Goal: Task Accomplishment & Management: Manage account settings

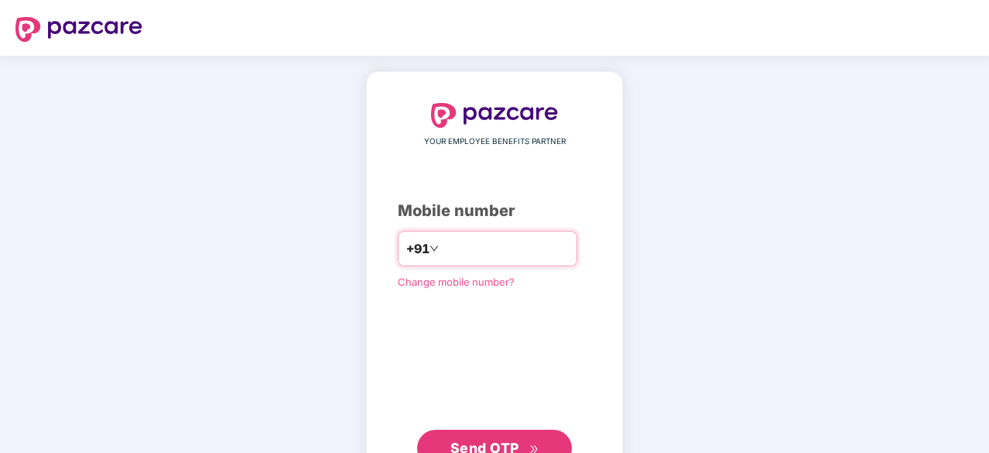
type input "**********"
click at [489, 451] on span "Send OTP" at bounding box center [484, 446] width 69 height 16
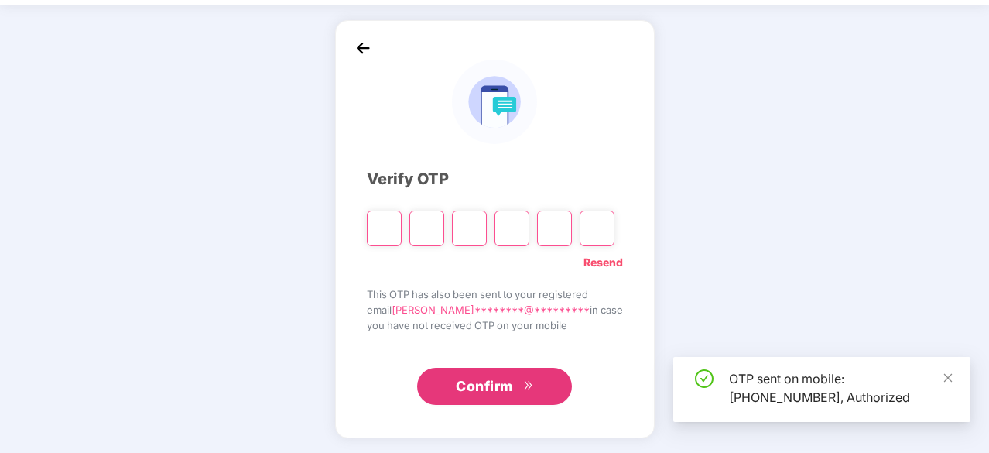
scroll to position [31, 0]
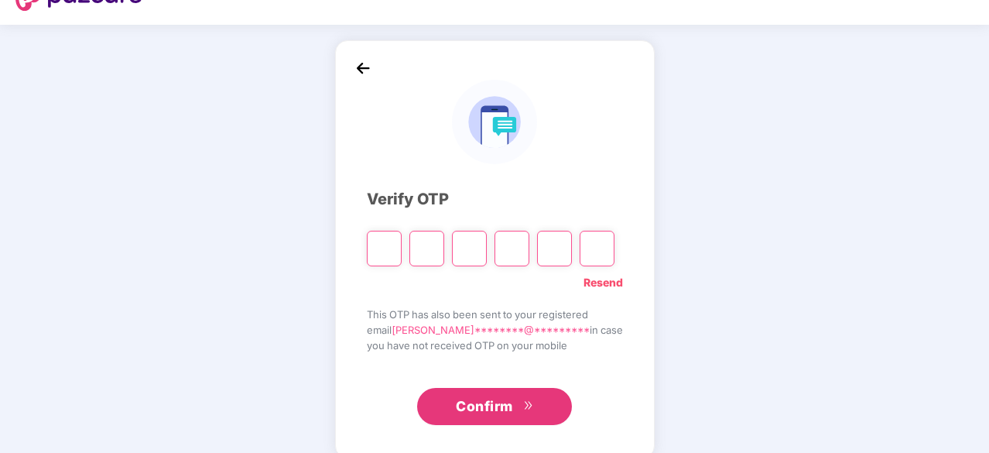
type input "*"
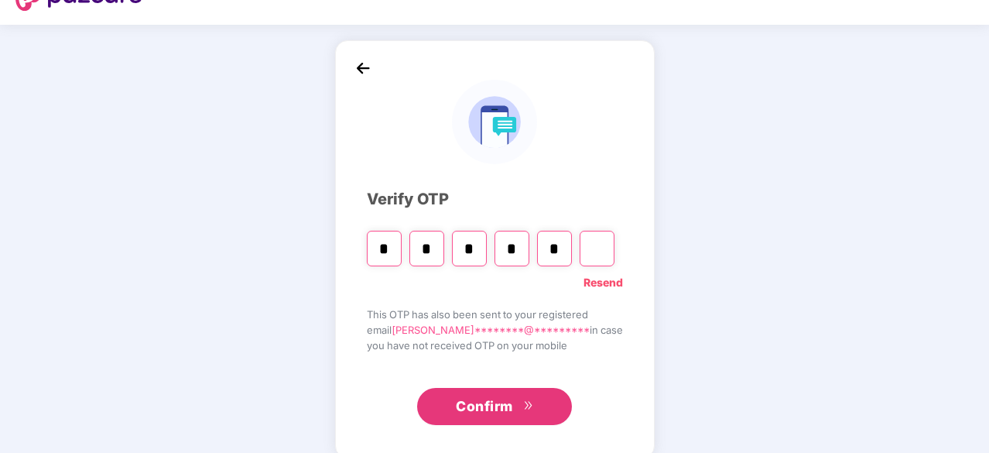
type input "*"
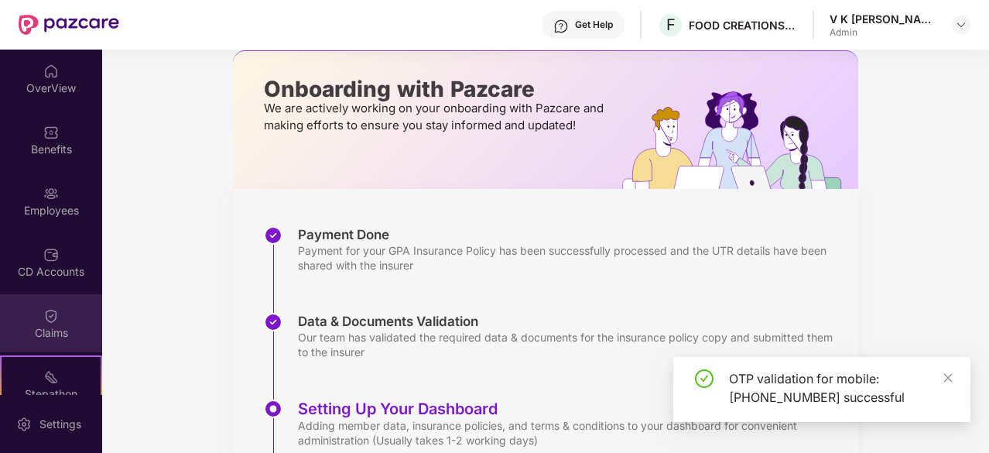
click at [54, 320] on img at bounding box center [50, 315] width 15 height 15
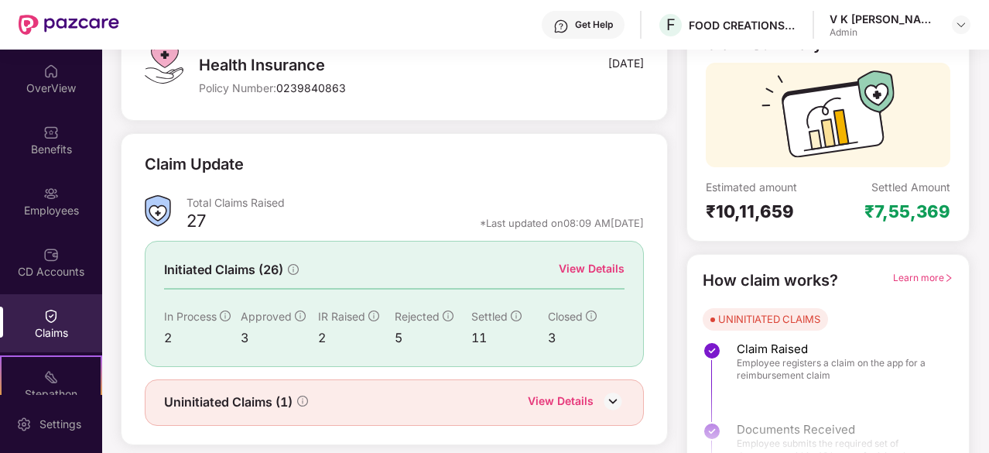
scroll to position [152, 0]
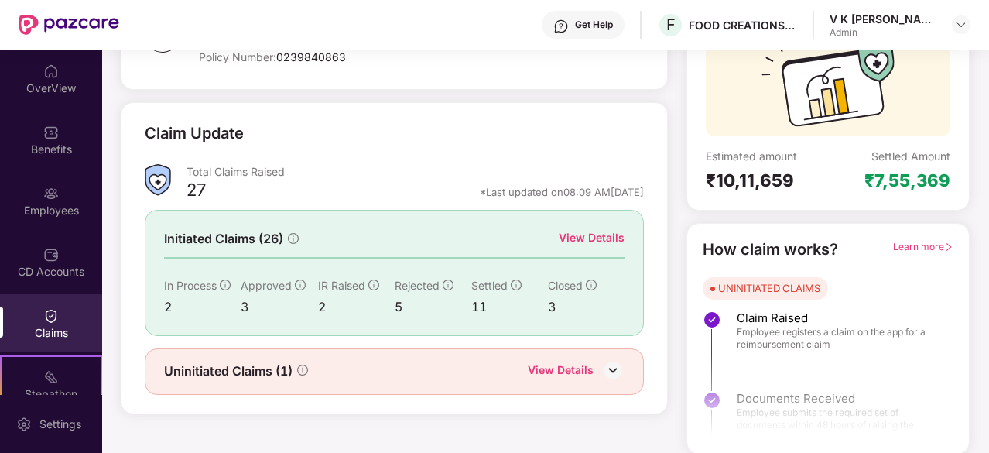
click at [543, 364] on div "View Details" at bounding box center [561, 371] width 66 height 20
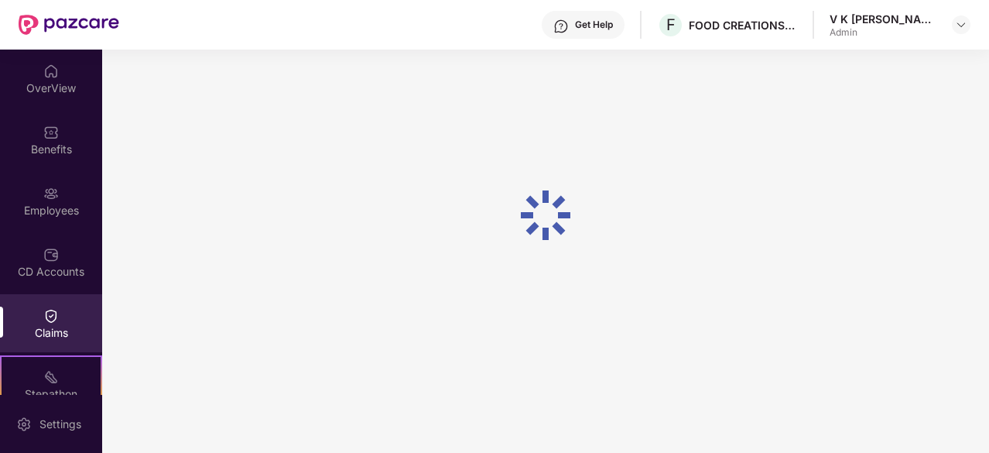
scroll to position [50, 0]
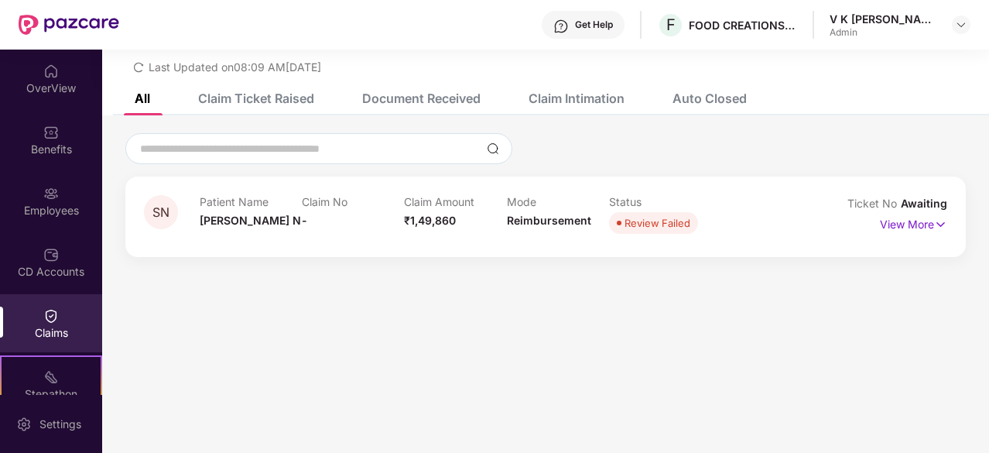
click at [63, 316] on div "Claims" at bounding box center [51, 323] width 102 height 58
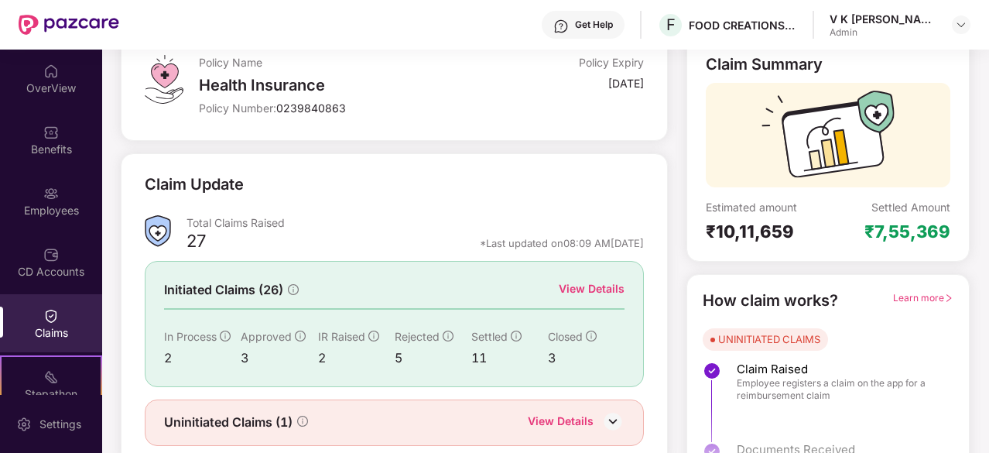
scroll to position [152, 0]
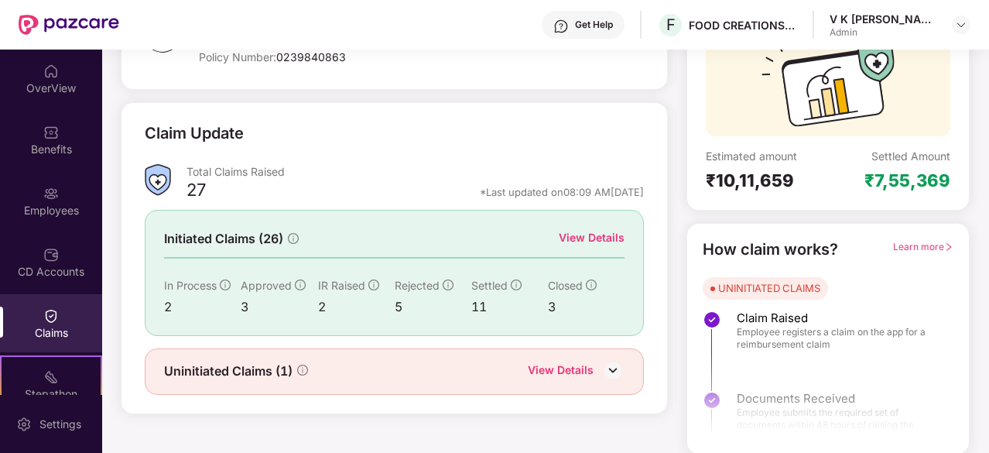
click at [579, 234] on div "View Details" at bounding box center [592, 237] width 66 height 17
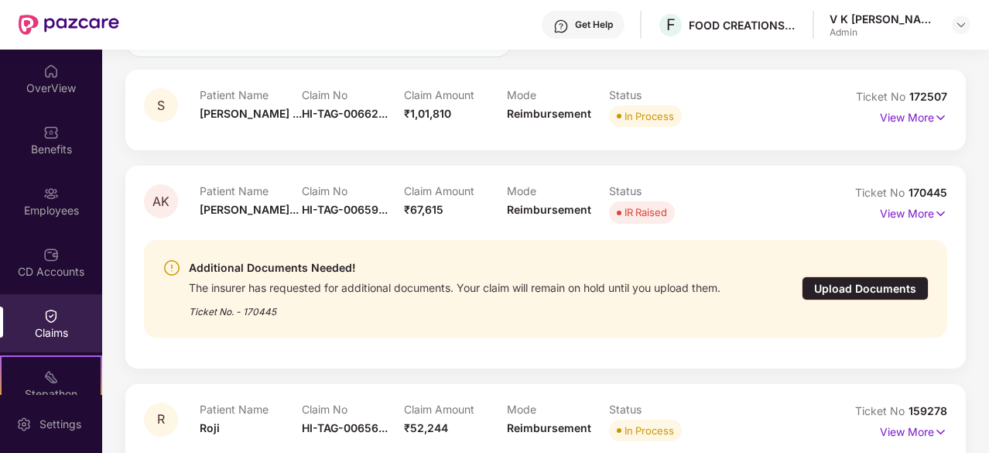
click at [839, 289] on div "Upload Documents" at bounding box center [865, 288] width 127 height 24
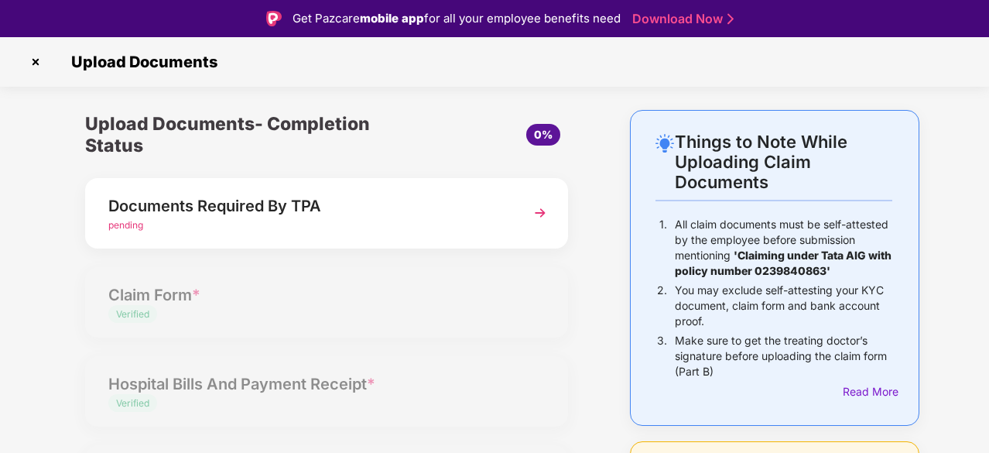
click at [439, 213] on div "Documents Required By TPA" at bounding box center [308, 205] width 400 height 25
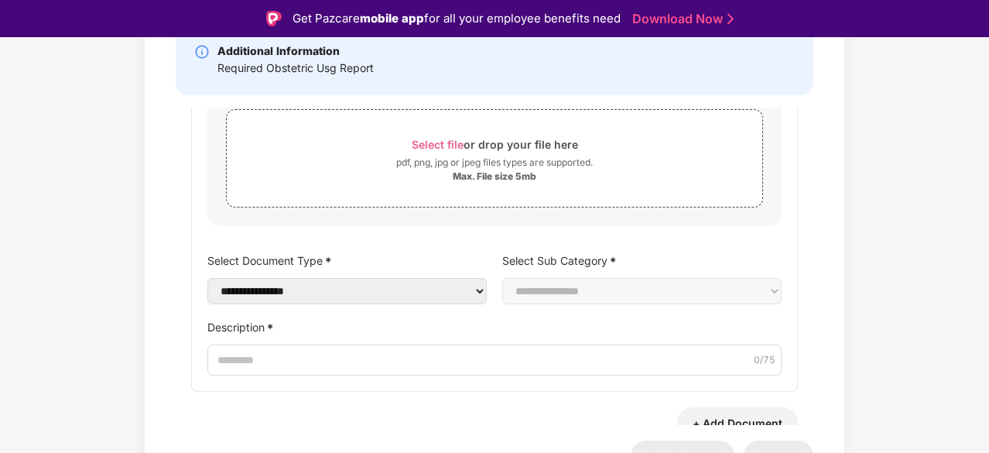
scroll to position [81, 0]
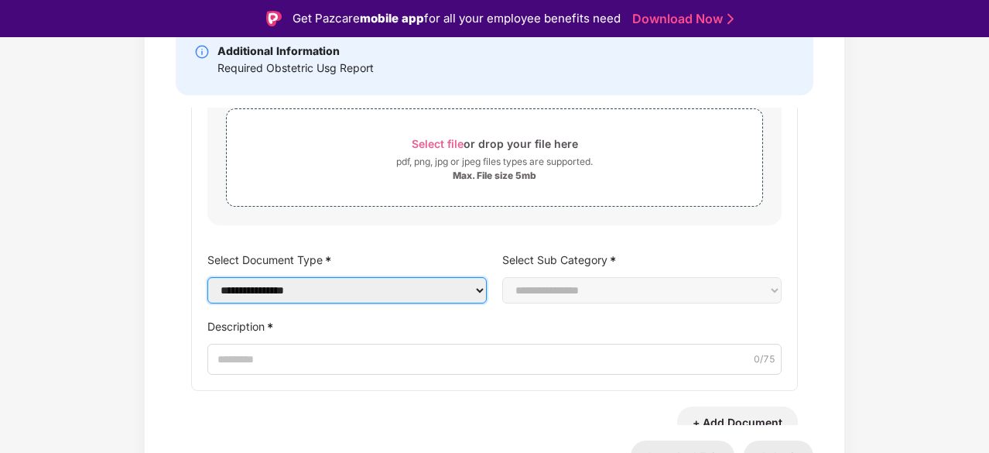
drag, startPoint x: 467, startPoint y: 294, endPoint x: 420, endPoint y: 295, distance: 47.2
click at [420, 295] on select "**********" at bounding box center [346, 290] width 279 height 26
select select "**********"
click at [207, 277] on select "**********" at bounding box center [346, 290] width 279 height 26
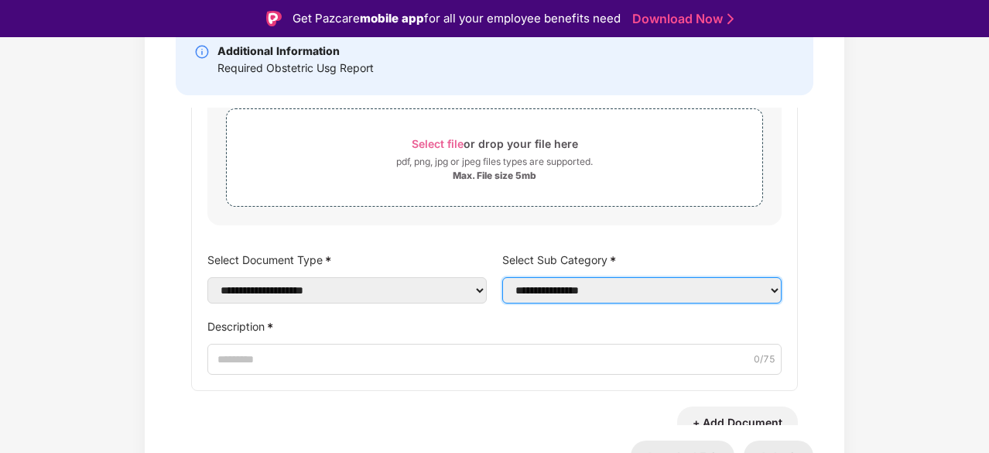
click at [550, 290] on select "**********" at bounding box center [641, 290] width 279 height 26
select select "**********"
click at [502, 277] on select "**********" at bounding box center [641, 290] width 279 height 26
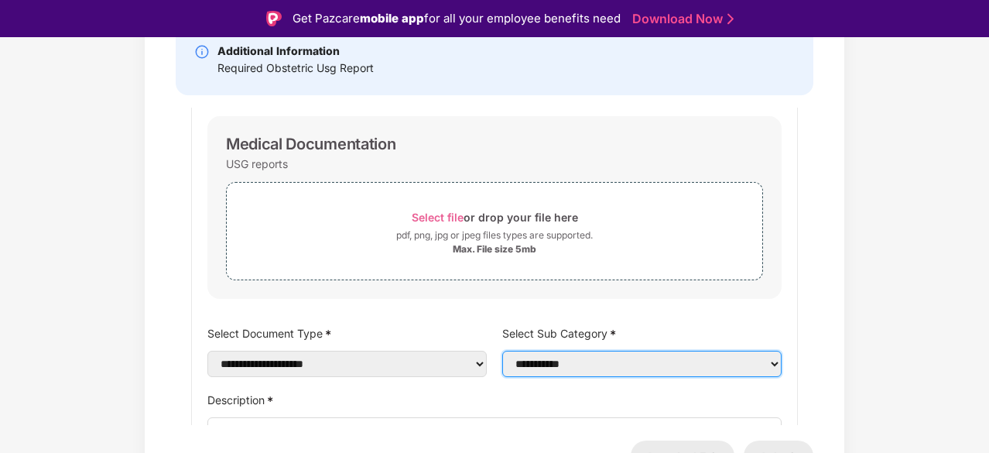
scroll to position [40, 0]
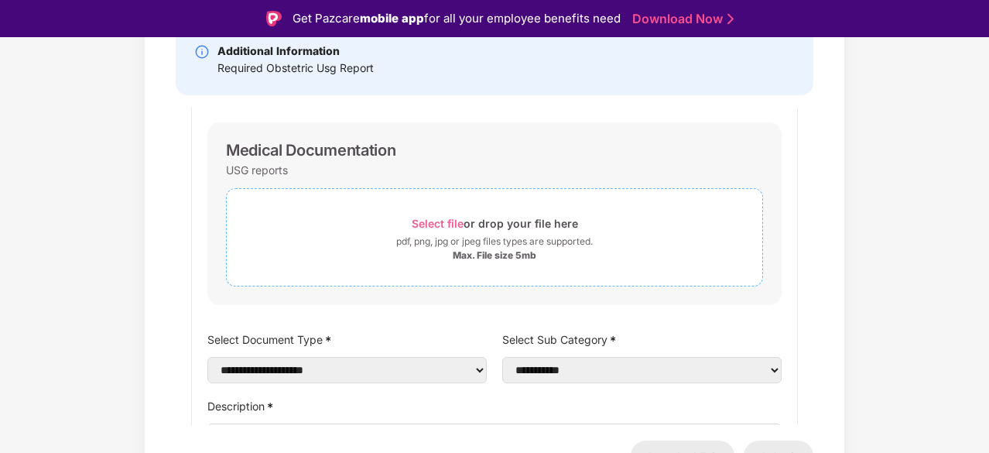
click at [438, 221] on span "Select file" at bounding box center [438, 223] width 52 height 13
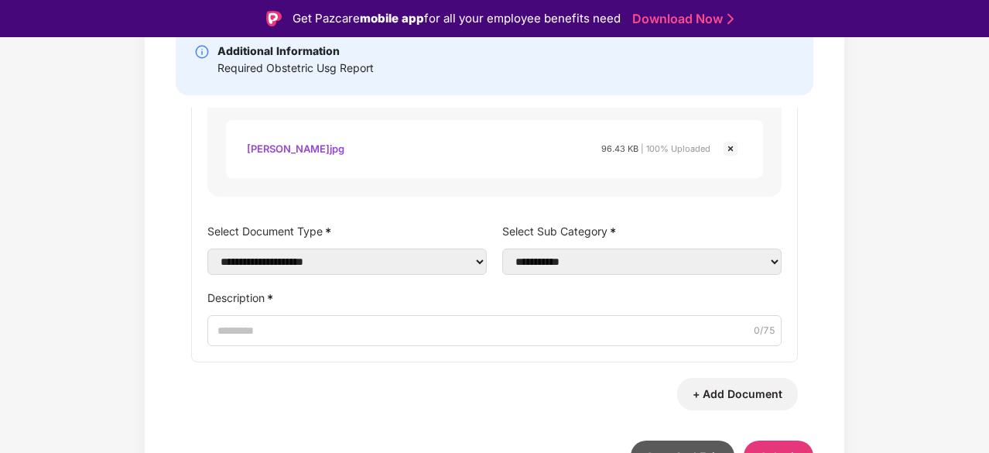
scroll to position [254, 0]
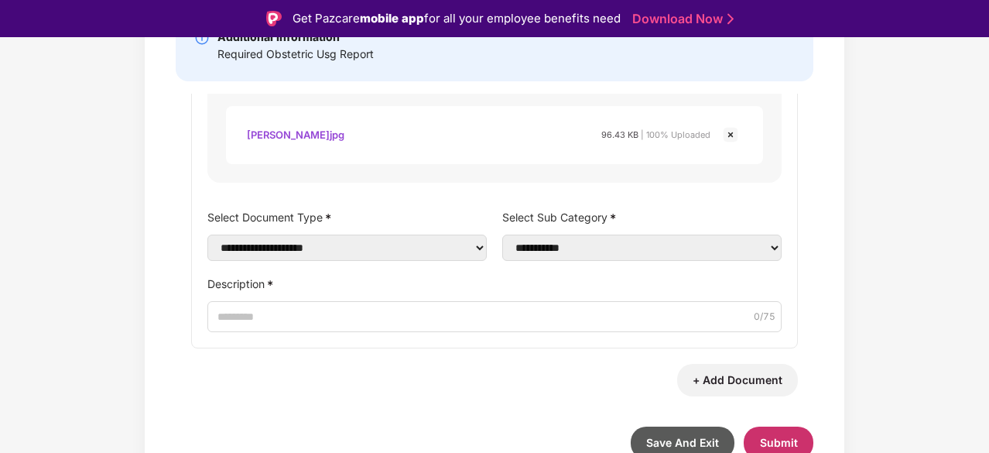
click at [781, 435] on button "Submit" at bounding box center [779, 442] width 70 height 32
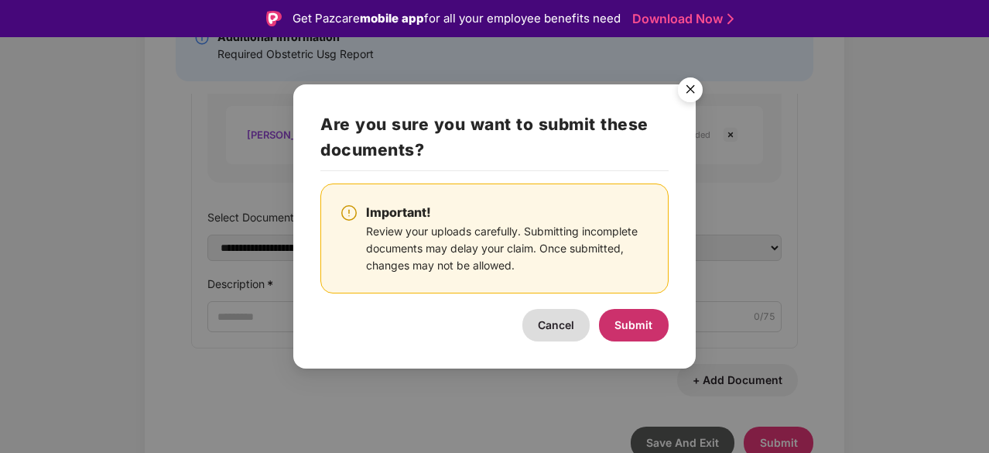
click at [624, 313] on button "Submit" at bounding box center [634, 325] width 70 height 32
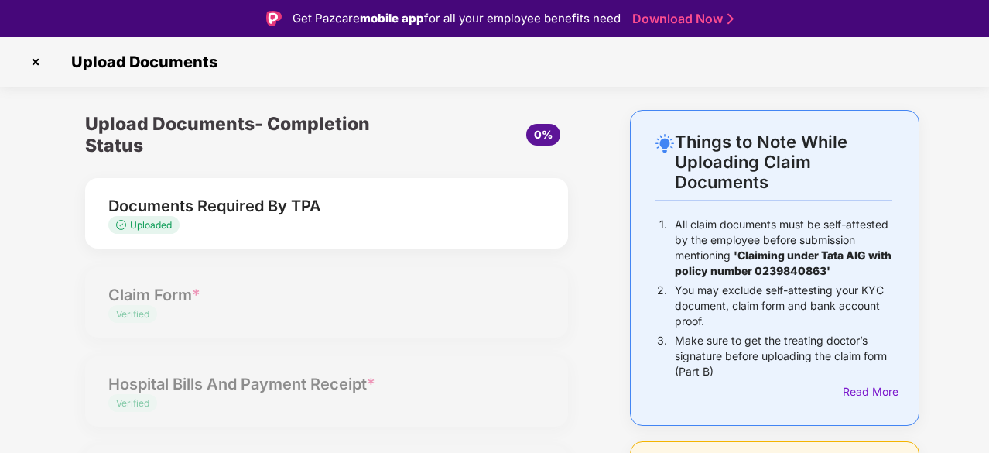
click at [36, 60] on img at bounding box center [35, 62] width 25 height 25
click at [32, 60] on img at bounding box center [35, 62] width 25 height 25
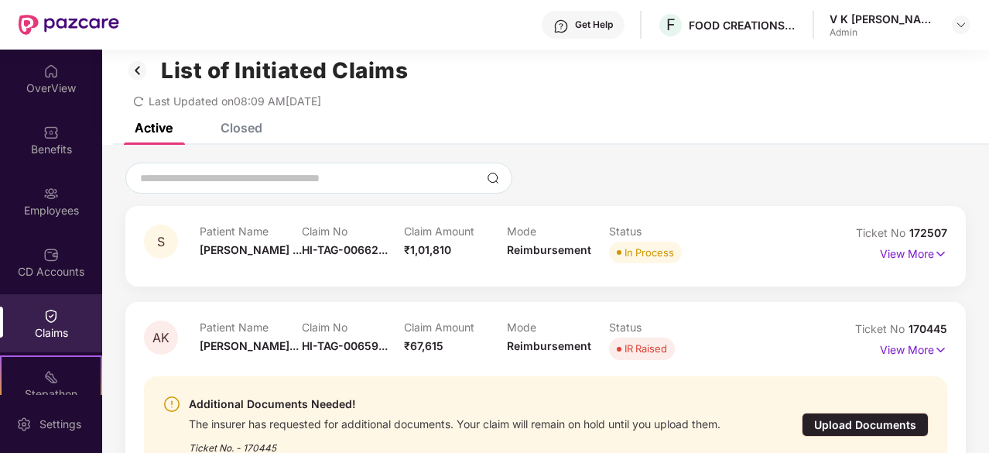
scroll to position [11, 0]
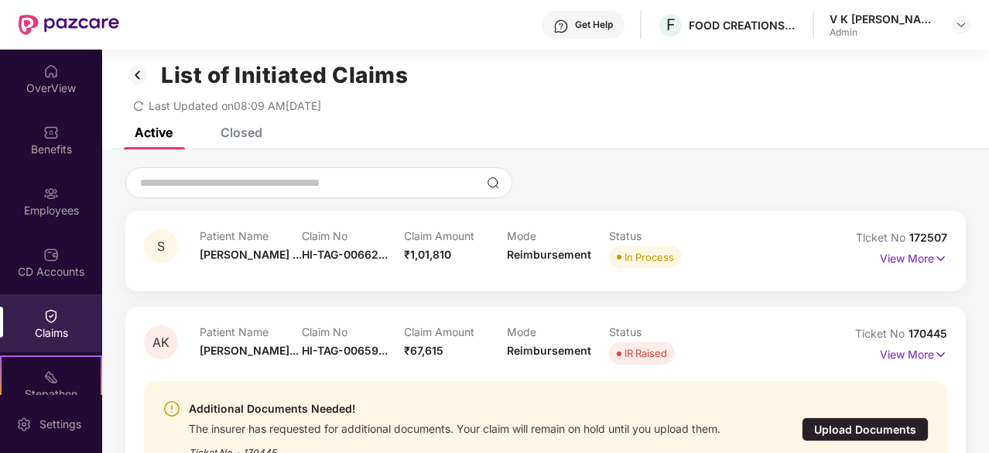
click at [138, 103] on icon "redo" at bounding box center [138, 106] width 11 height 11
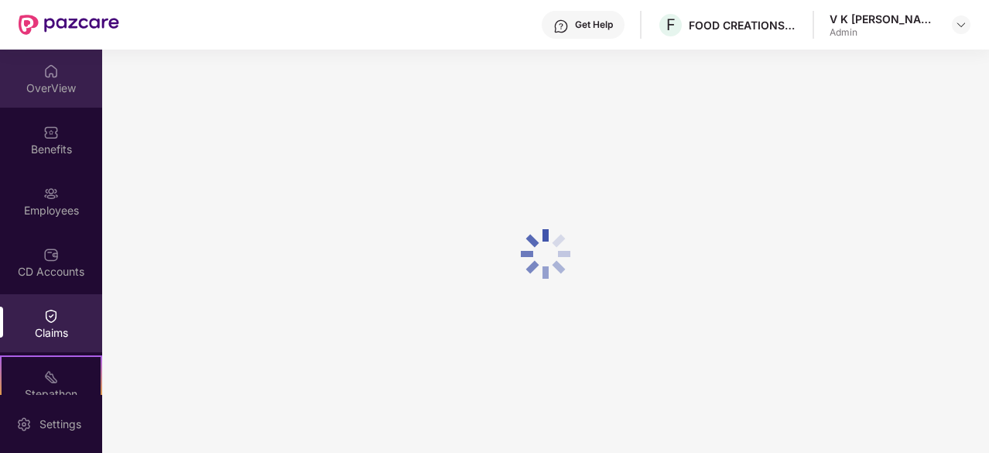
click at [60, 77] on div "OverView" at bounding box center [51, 79] width 102 height 58
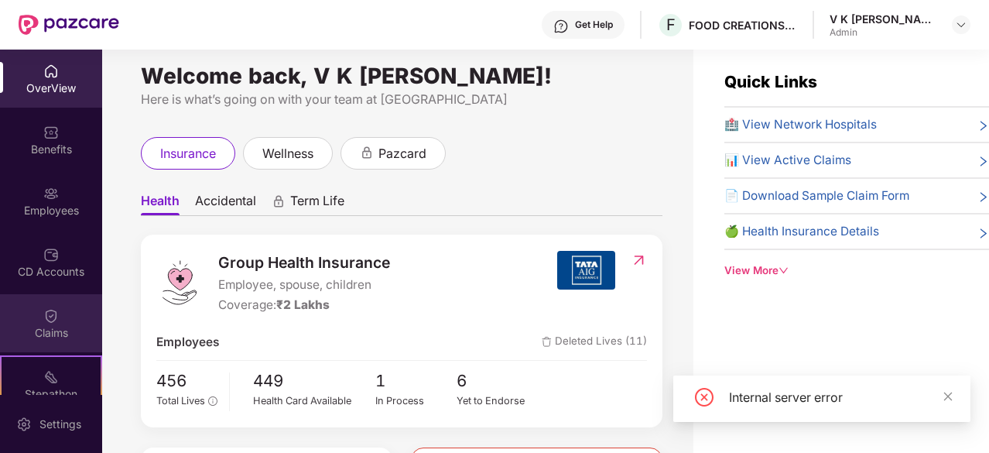
click at [51, 313] on img at bounding box center [50, 315] width 15 height 15
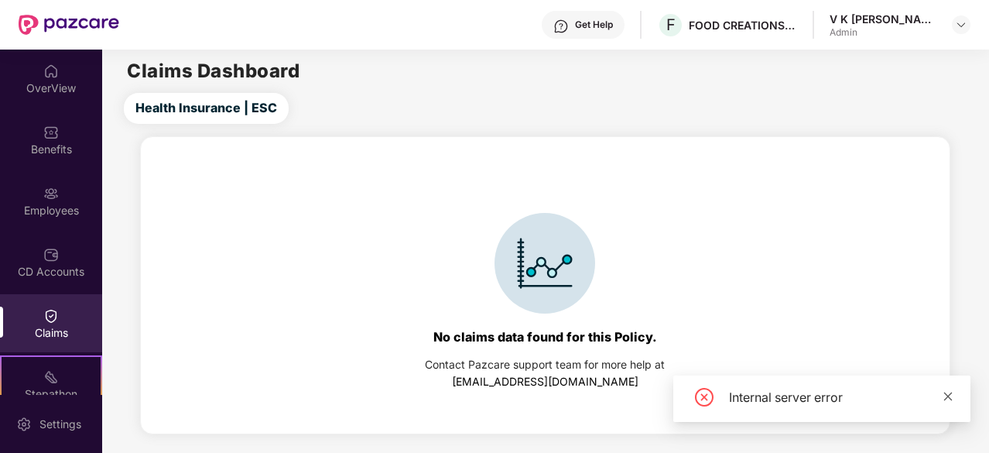
click at [949, 399] on icon "close" at bounding box center [947, 396] width 11 height 11
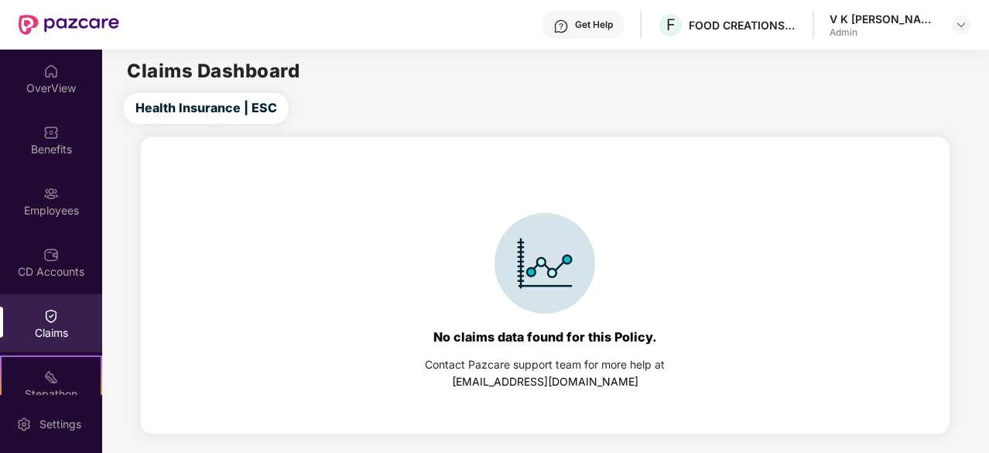
click at [54, 309] on img at bounding box center [50, 315] width 15 height 15
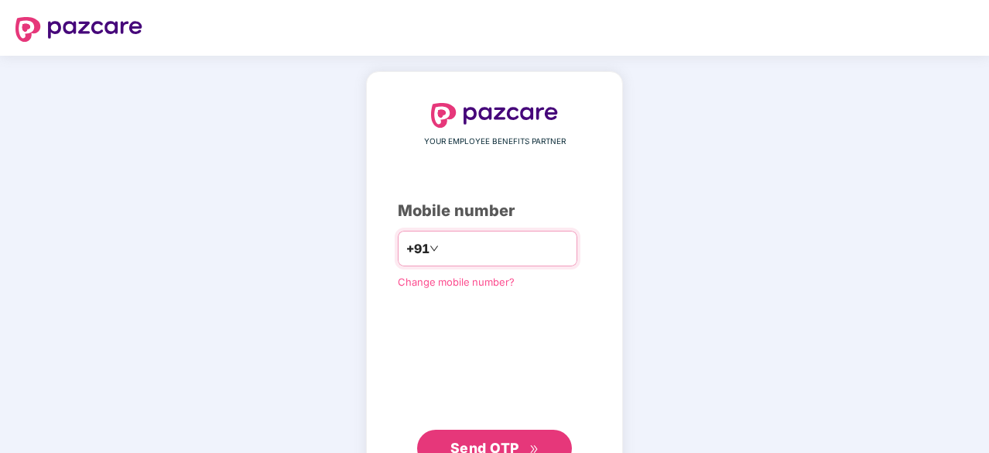
click at [442, 254] on input "number" at bounding box center [505, 248] width 127 height 25
click at [737, 234] on div "YOUR EMPLOYEE BENEFITS PARTNER Mobile number +91 Change mobile number? Send OTP" at bounding box center [494, 285] width 989 height 458
click at [442, 251] on input "number" at bounding box center [505, 248] width 127 height 25
type input "**********"
click at [493, 426] on span "Send OTP" at bounding box center [484, 447] width 69 height 16
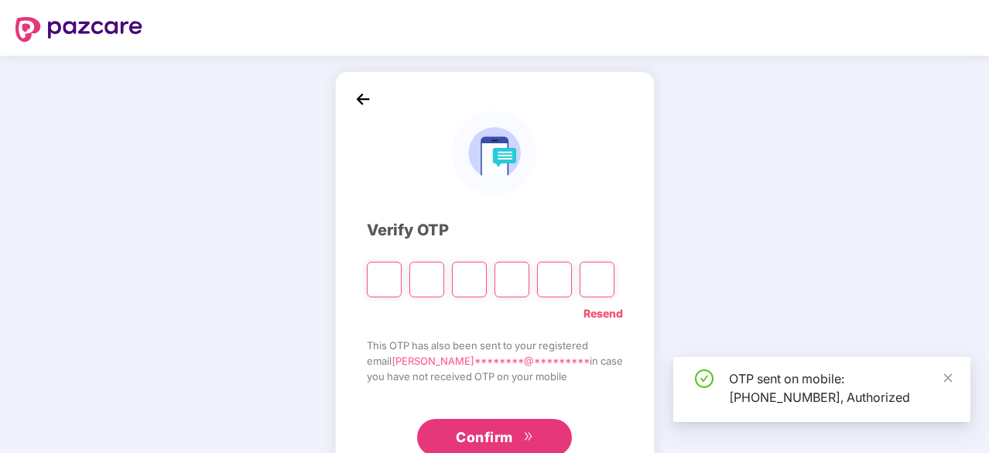
type input "*"
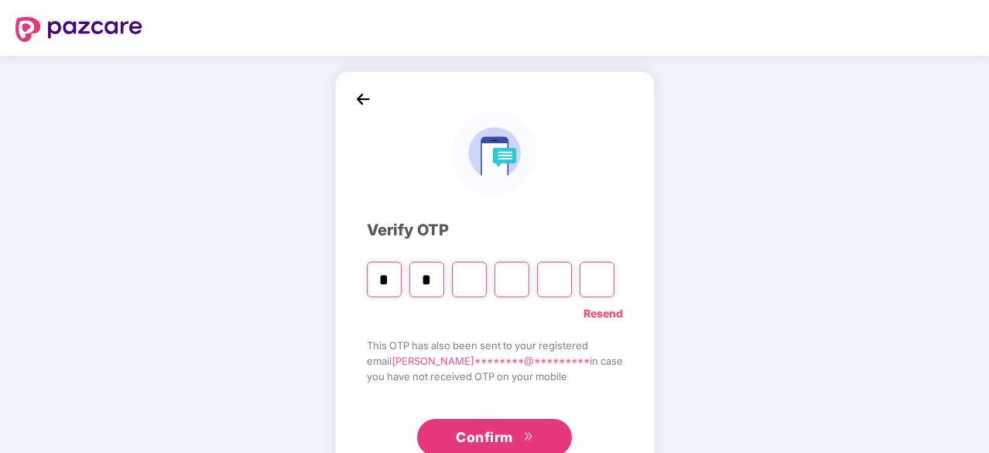
type input "*"
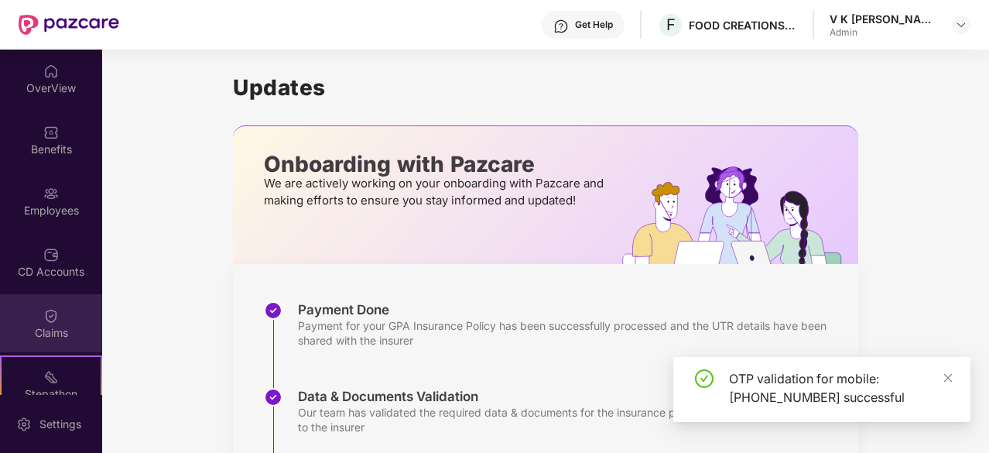
click at [57, 328] on div "Claims" at bounding box center [51, 332] width 102 height 15
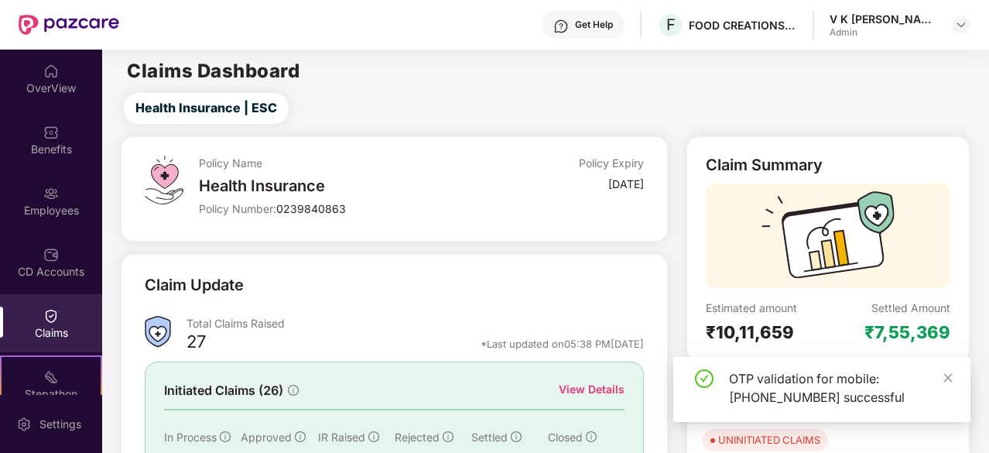
scroll to position [152, 0]
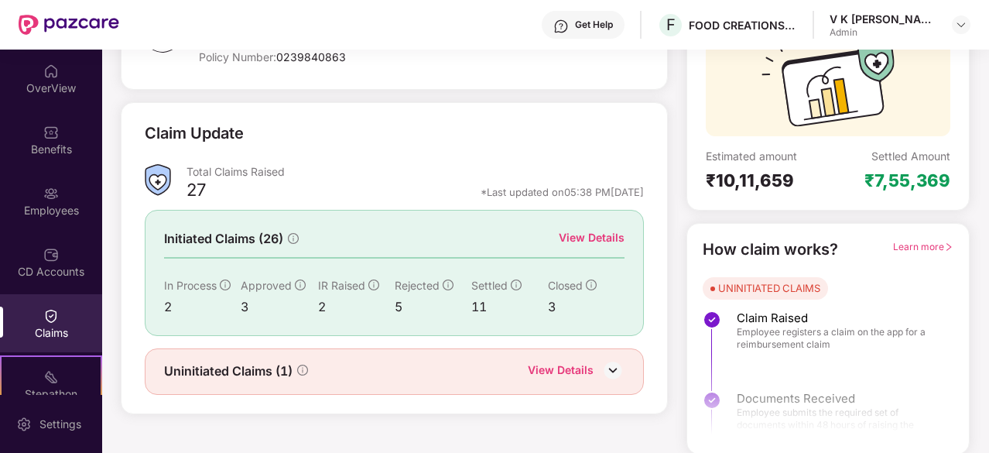
click at [575, 239] on div "View Details" at bounding box center [592, 237] width 66 height 17
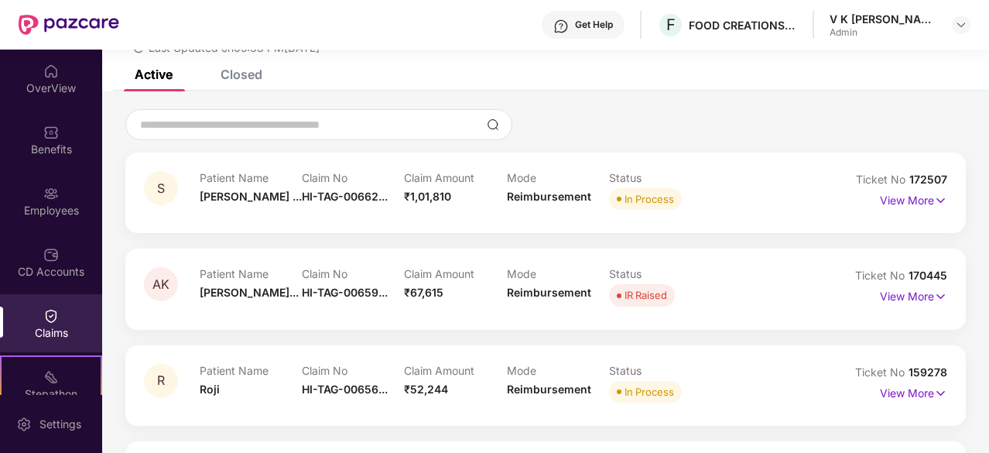
scroll to position [104, 0]
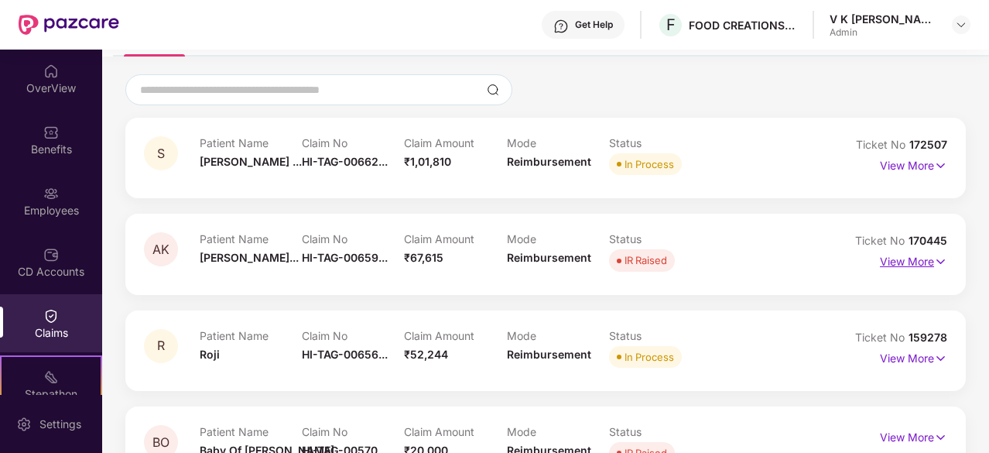
click at [908, 261] on p "View More" at bounding box center [913, 259] width 67 height 21
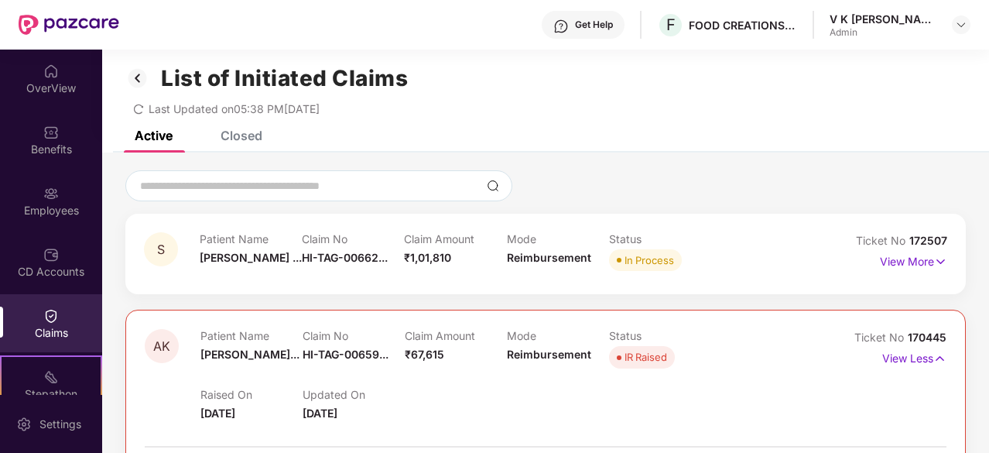
scroll to position [7, 0]
